Goal: Navigation & Orientation: Find specific page/section

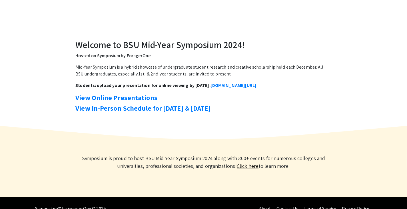
scroll to position [171, 0]
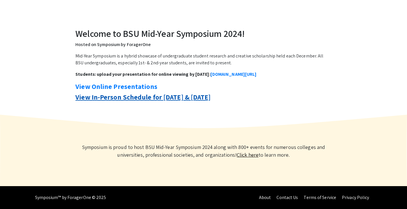
click at [197, 94] on strong "View In-Person Schedule for [DATE] & [DATE]" at bounding box center [142, 96] width 135 height 9
